Goal: Task Accomplishment & Management: Use online tool/utility

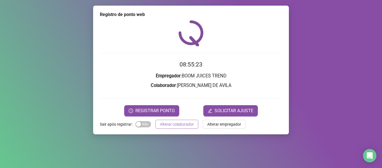
click at [173, 124] on span "Alterar colaborador" at bounding box center [177, 124] width 34 height 6
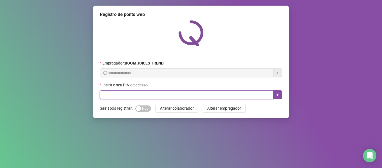
click at [168, 93] on input "text" at bounding box center [187, 94] width 174 height 9
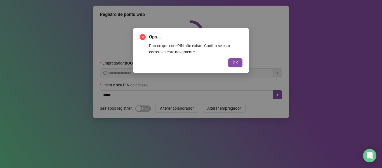
drag, startPoint x: 237, startPoint y: 60, endPoint x: 234, endPoint y: 67, distance: 7.6
click at [238, 62] on button "OK" at bounding box center [235, 62] width 14 height 9
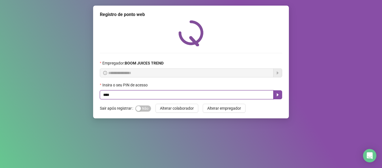
type input "****"
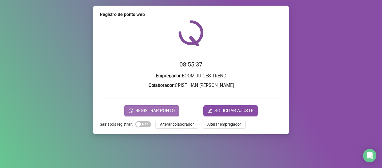
click at [147, 112] on span "REGISTRAR PONTO" at bounding box center [154, 110] width 39 height 7
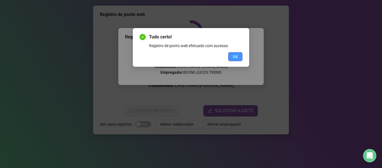
click at [239, 56] on button "OK" at bounding box center [235, 56] width 14 height 9
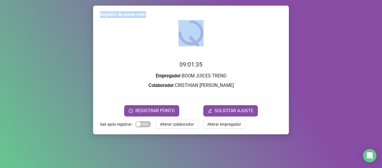
drag, startPoint x: 235, startPoint y: 21, endPoint x: 160, endPoint y: 39, distance: 77.5
click at [223, 0] on html "Página inicial Registrar ponto Espelho de ponto Meus registros Minhas solicitaç…" at bounding box center [191, 84] width 382 height 168
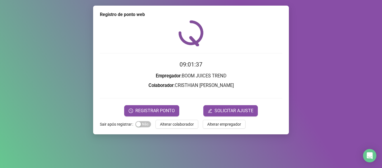
drag, startPoint x: 324, startPoint y: 98, endPoint x: 315, endPoint y: 104, distance: 9.9
click at [325, 99] on div "Registro de ponto web 09:01:37 Empregador : BOOM JUICES TREND Colaborador : CRI…" at bounding box center [191, 84] width 382 height 168
click at [160, 125] on span "Alterar colaborador" at bounding box center [177, 124] width 34 height 6
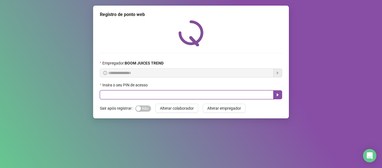
click at [221, 94] on input "text" at bounding box center [187, 94] width 174 height 9
type input "****"
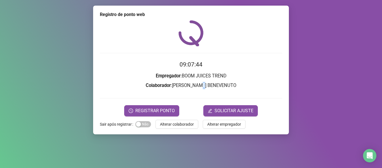
drag, startPoint x: 201, startPoint y: 87, endPoint x: 231, endPoint y: 3, distance: 88.9
click at [238, 37] on div "09:07:44 Empregador : BOOM JUICES TREND Colaborador : [PERSON_NAME] BENEVENUTO …" at bounding box center [191, 68] width 182 height 96
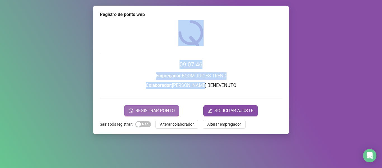
click at [167, 109] on span "REGISTRAR PONTO" at bounding box center [154, 110] width 39 height 7
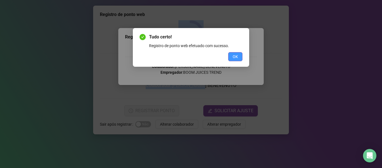
click at [237, 55] on span "OK" at bounding box center [235, 56] width 5 height 6
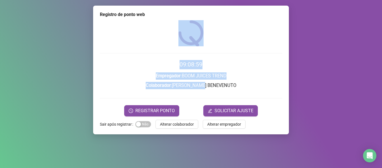
click at [303, 76] on div "Registro de ponto web 09:08:59 Empregador : BOOM JUICES TREND Colaborador : [PE…" at bounding box center [191, 84] width 382 height 168
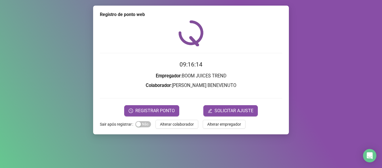
click at [186, 121] on span "Alterar colaborador" at bounding box center [177, 124] width 34 height 6
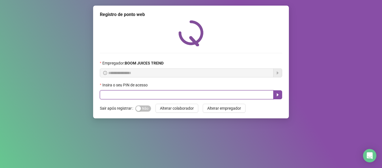
click at [179, 97] on input "text" at bounding box center [187, 94] width 174 height 9
type input "****"
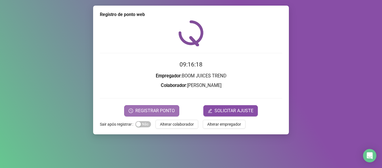
click at [151, 112] on span "REGISTRAR PONTO" at bounding box center [154, 110] width 39 height 7
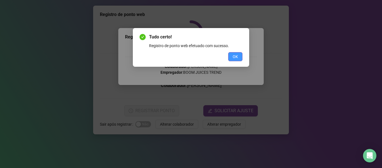
drag, startPoint x: 238, startPoint y: 57, endPoint x: 234, endPoint y: 74, distance: 17.2
click at [238, 57] on span "OK" at bounding box center [235, 56] width 5 height 6
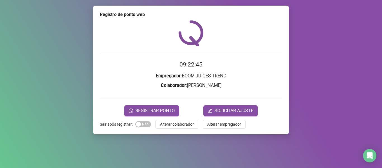
click at [191, 119] on div "Registro de ponto web 09:22:45 Empregador : BOOM JUICES TREND Colaborador : [PE…" at bounding box center [191, 70] width 196 height 128
click at [188, 121] on span "Alterar colaborador" at bounding box center [177, 124] width 34 height 6
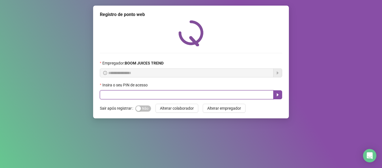
click at [165, 92] on input "text" at bounding box center [187, 94] width 174 height 9
type input "****"
click at [275, 95] on button "button" at bounding box center [277, 94] width 9 height 9
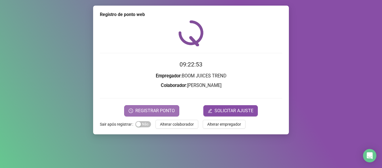
click at [157, 111] on span "REGISTRAR PONTO" at bounding box center [154, 110] width 39 height 7
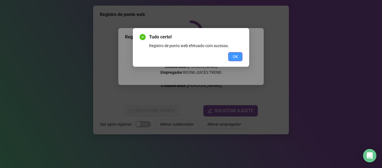
click at [232, 53] on button "OK" at bounding box center [235, 56] width 14 height 9
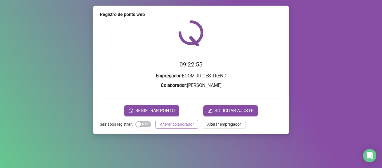
click at [184, 122] on span "Alterar colaborador" at bounding box center [177, 124] width 34 height 6
